Goal: Find specific page/section: Find specific page/section

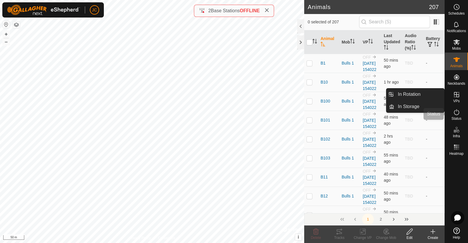
click at [457, 111] on icon at bounding box center [456, 112] width 7 height 7
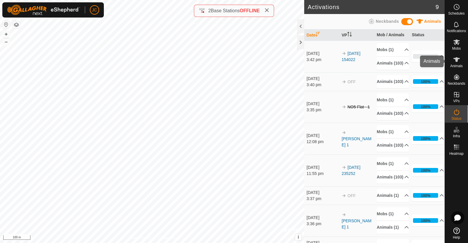
click at [456, 60] on icon at bounding box center [456, 59] width 6 height 5
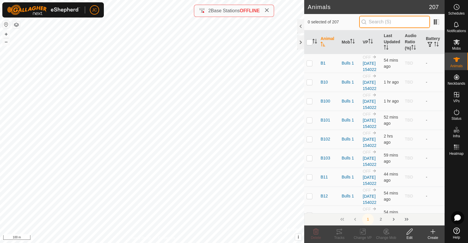
click at [395, 19] on input "text" at bounding box center [394, 22] width 71 height 12
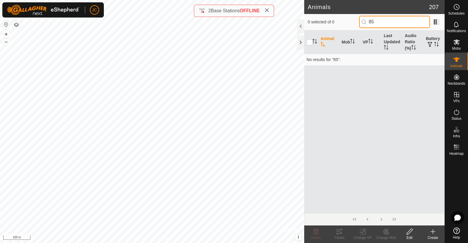
type input "8"
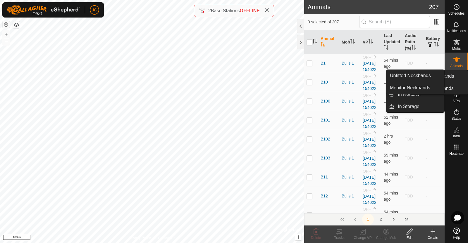
click at [456, 78] on icon at bounding box center [456, 77] width 5 height 5
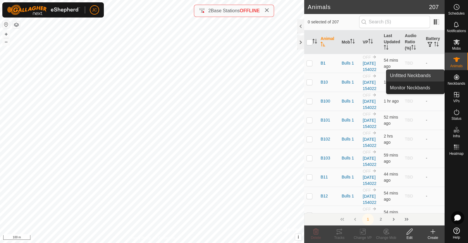
click at [433, 76] on link "Unfitted Neckbands" at bounding box center [415, 76] width 58 height 12
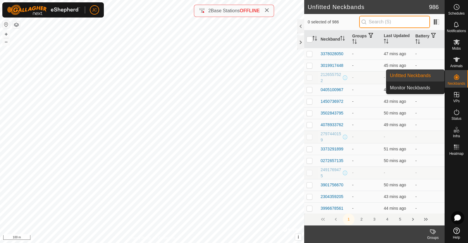
click at [388, 20] on input "text" at bounding box center [394, 22] width 71 height 12
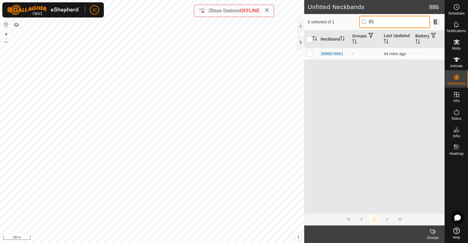
type input "8"
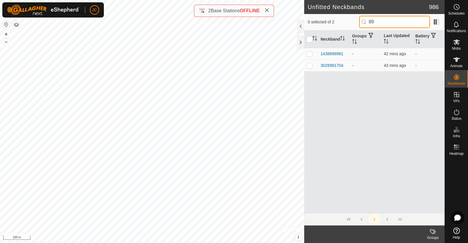
type input "8"
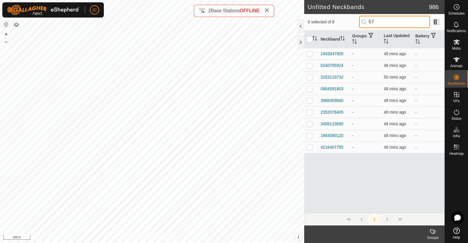
type input "5"
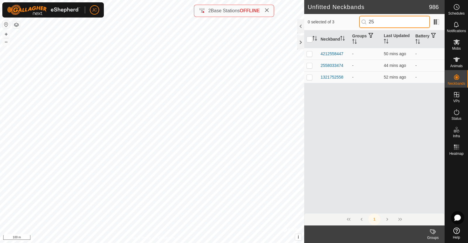
type input "2"
type input "0"
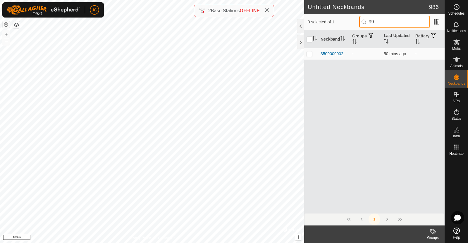
type input "9"
type input "5"
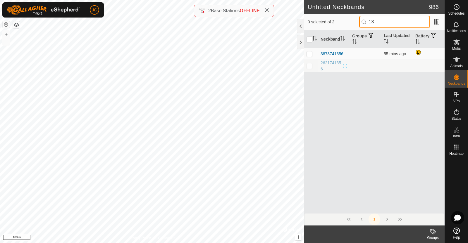
type input "1"
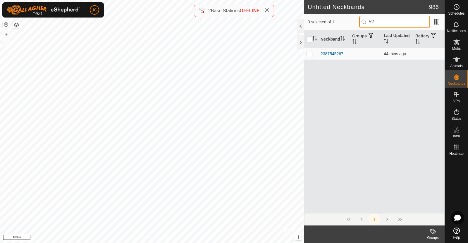
type input "5"
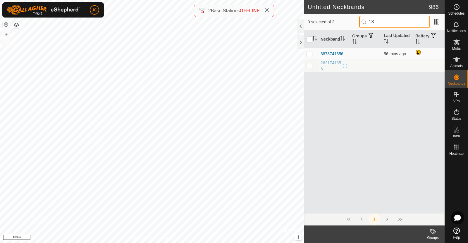
type input "1"
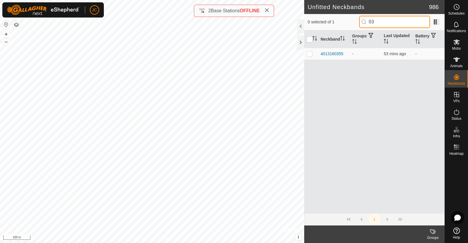
type input "0"
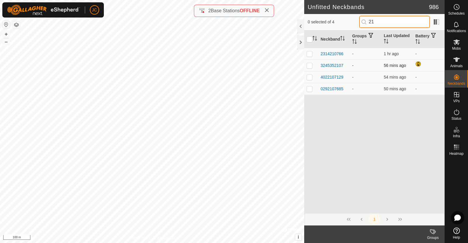
type input "2"
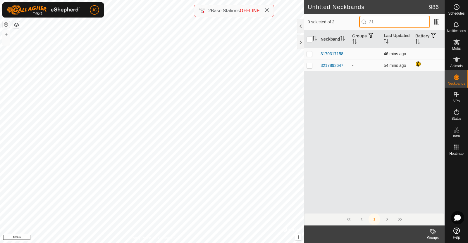
type input "7"
type input "4"
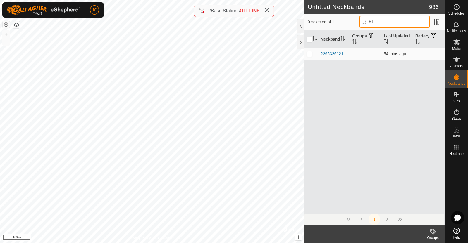
type input "6"
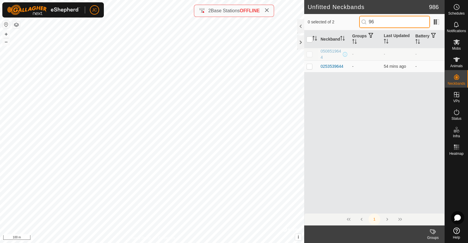
type input "9"
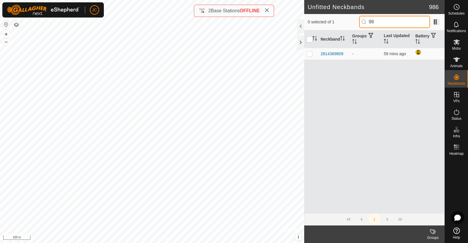
type input "9"
type input "3"
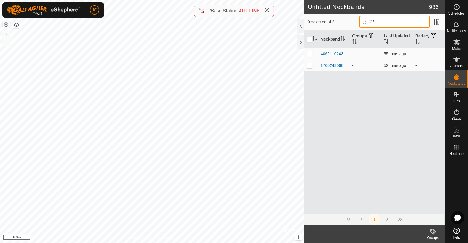
type input "0"
type input "4"
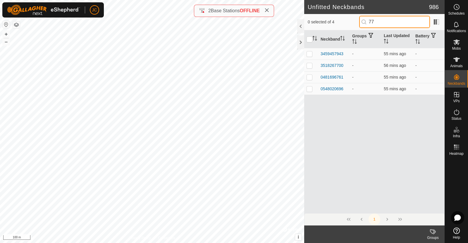
type input "7"
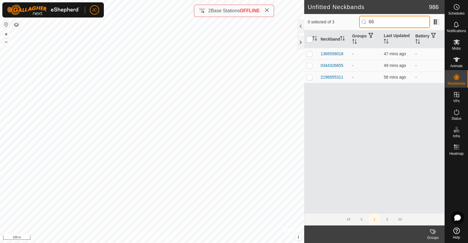
type input "6"
type input "3"
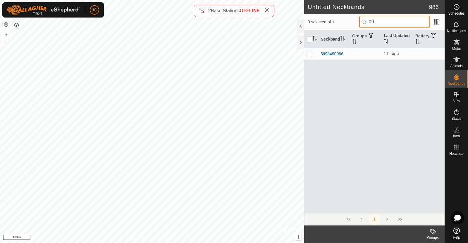
type input "0"
type input "5"
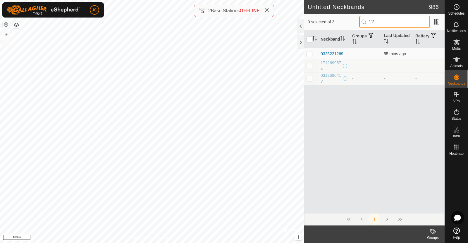
type input "1"
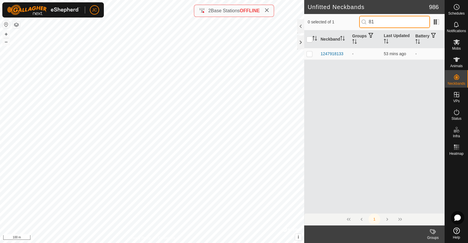
type input "8"
type input "5"
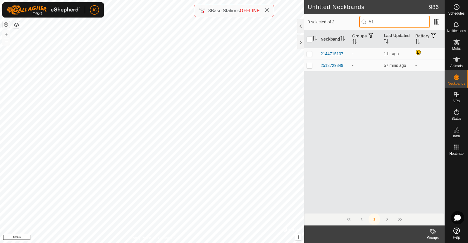
type input "5"
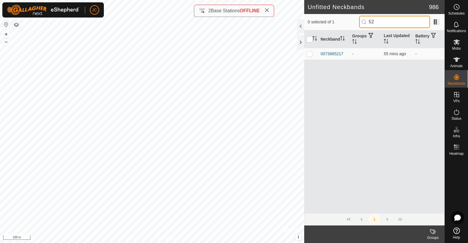
type input "5"
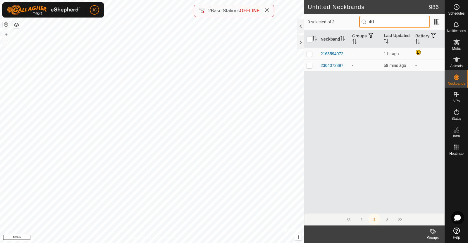
type input "4"
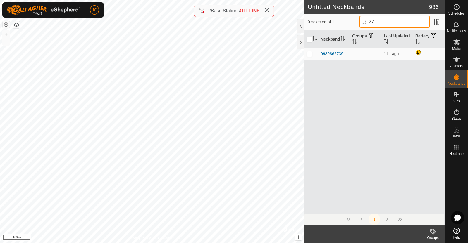
type input "2"
type input "1"
type input "2"
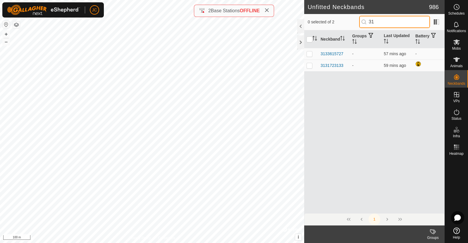
type input "3"
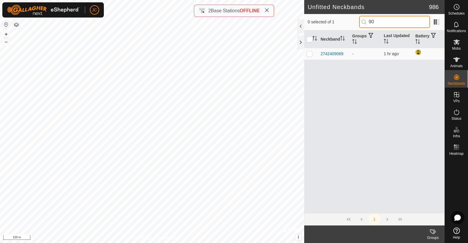
type input "9"
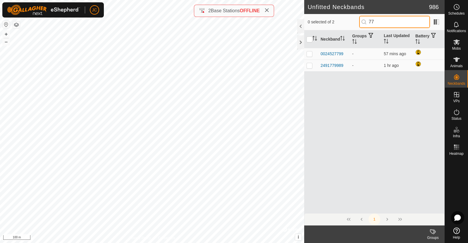
type input "7"
type input "5"
type input "9"
type input "0"
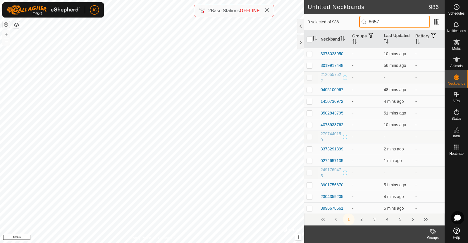
type input "66571"
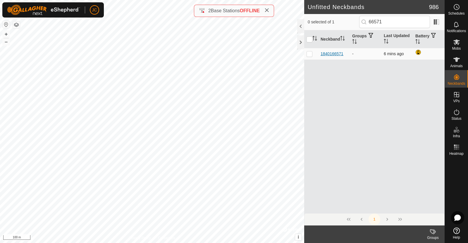
click at [341, 52] on div "1840166571" at bounding box center [332, 54] width 23 height 6
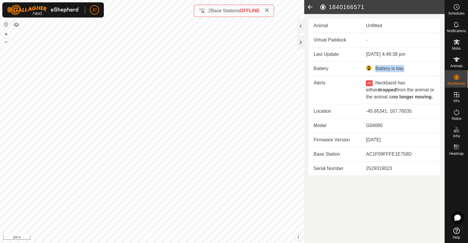
drag, startPoint x: 406, startPoint y: 70, endPoint x: 368, endPoint y: 68, distance: 38.1
click at [368, 68] on div "Battery is low." at bounding box center [400, 68] width 69 height 7
click at [331, 70] on td "Battery" at bounding box center [335, 69] width 52 height 14
drag, startPoint x: 303, startPoint y: 43, endPoint x: 315, endPoint y: 34, distance: 15.7
click at [315, 34] on td "Virtual Paddock" at bounding box center [335, 40] width 52 height 14
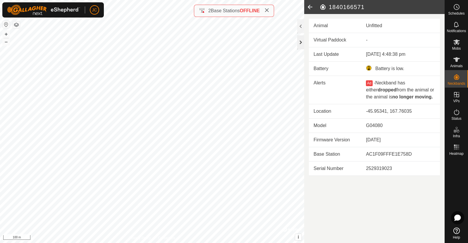
click at [302, 42] on div at bounding box center [300, 42] width 7 height 14
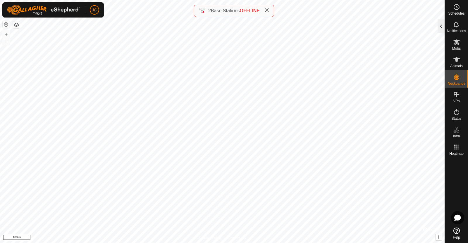
click at [438, 25] on div at bounding box center [441, 26] width 7 height 14
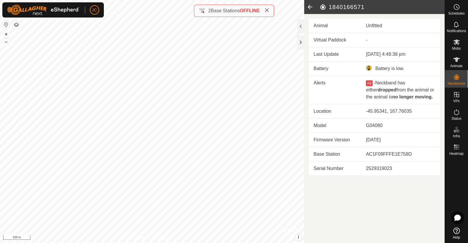
click at [312, 6] on icon at bounding box center [310, 7] width 12 height 14
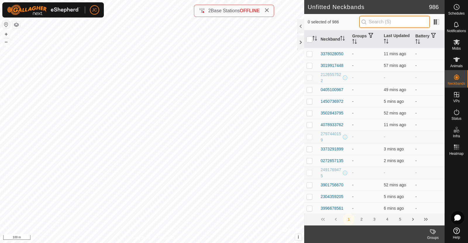
click at [371, 18] on input "text" at bounding box center [394, 22] width 71 height 12
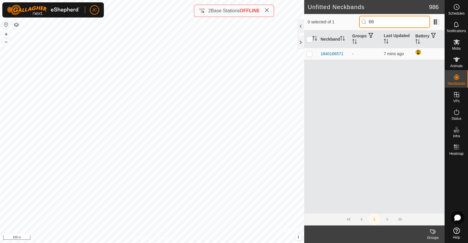
type input "6"
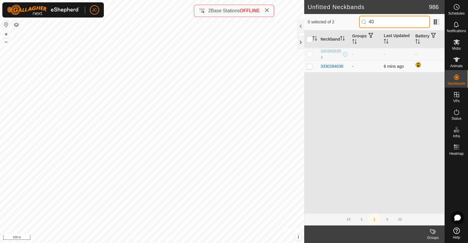
type input "4"
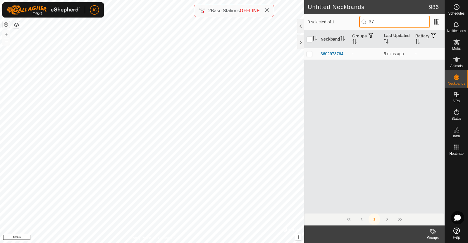
type input "3"
type input "5"
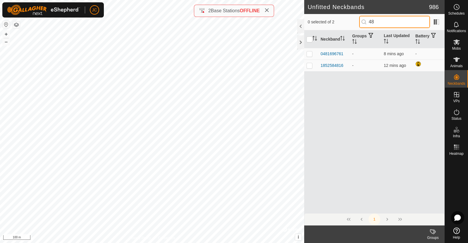
type input "4"
type input "5"
type input "4"
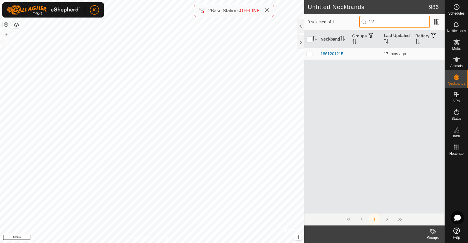
type input "1"
type input "4"
type input "2"
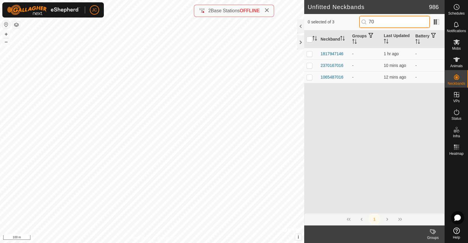
type input "7"
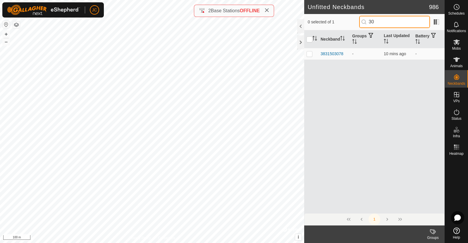
type input "3"
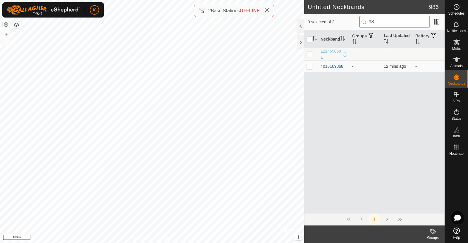
type input "9"
type input "8"
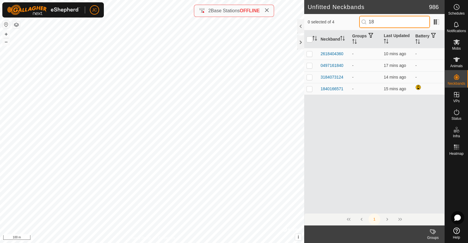
type input "1"
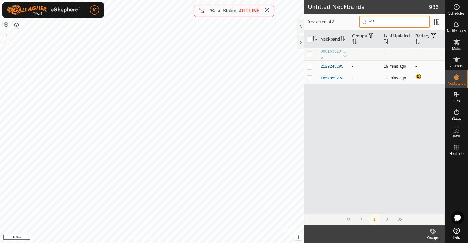
type input "5"
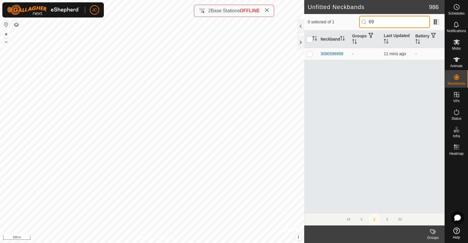
type input "6"
type input "1"
type input "4"
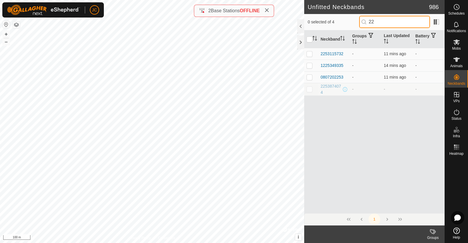
type input "2"
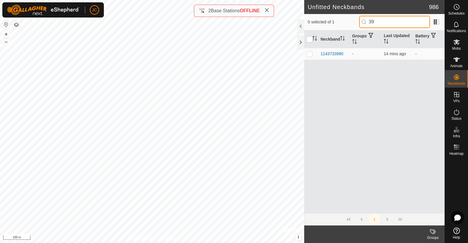
type input "3"
type input "4"
type input "1"
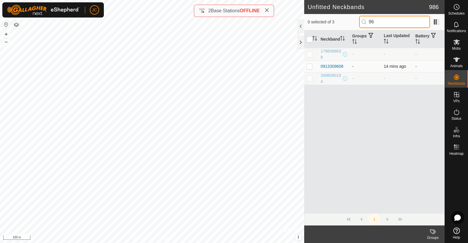
type input "9"
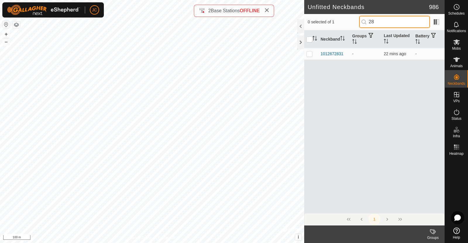
type input "2"
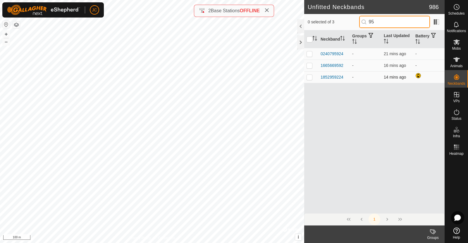
type input "9"
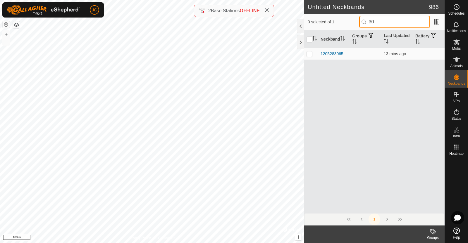
type input "3"
type input "1"
type input "4"
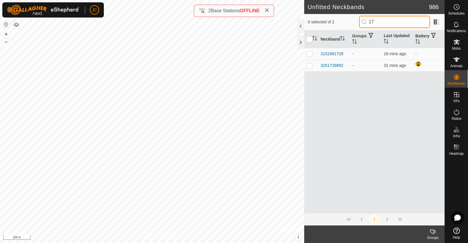
type input "1"
type input "7"
type input "1"
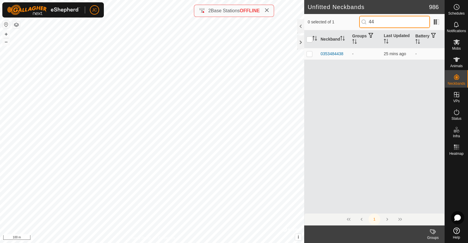
type input "4"
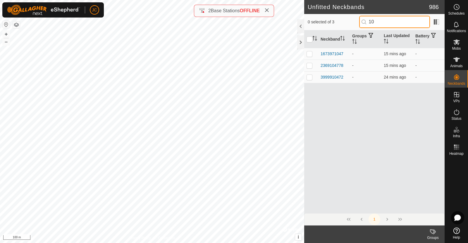
type input "1"
type input "9"
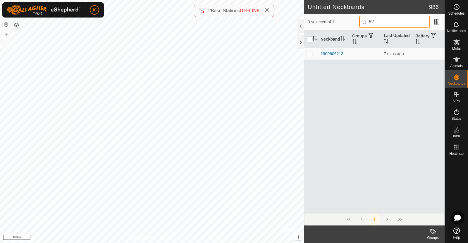
type input "6"
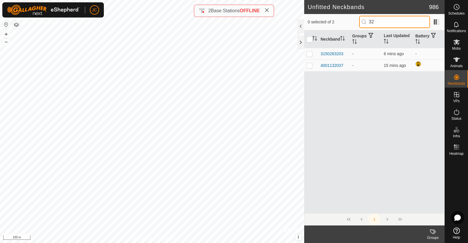
type input "3"
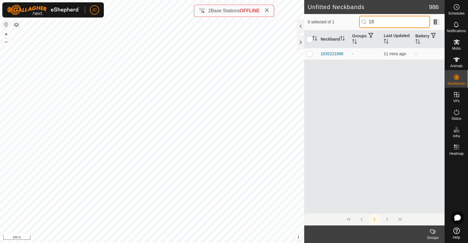
type input "1"
type input "5"
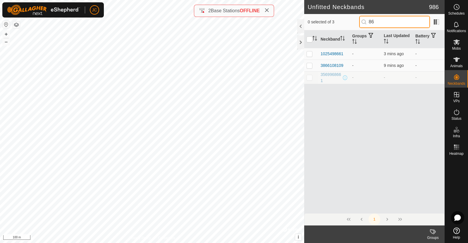
type input "8"
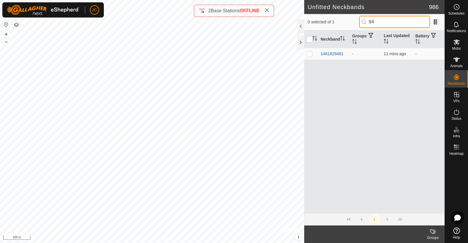
type input "9"
type input "5"
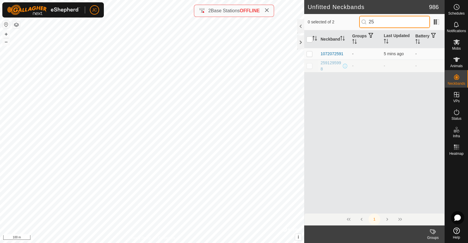
type input "2"
type input "3"
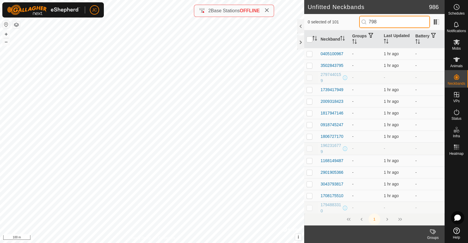
type input "7986"
